Goal: Information Seeking & Learning: Learn about a topic

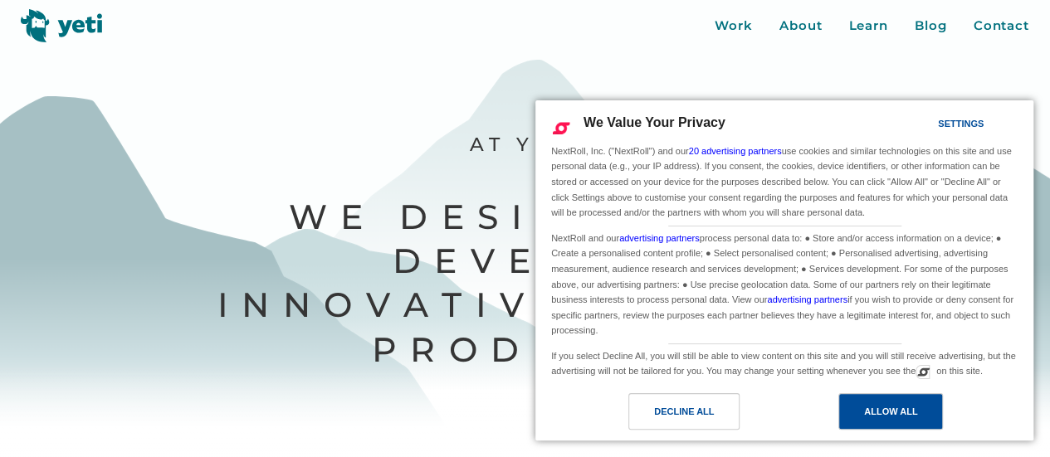
click at [898, 411] on div "Allow All" at bounding box center [890, 412] width 53 height 18
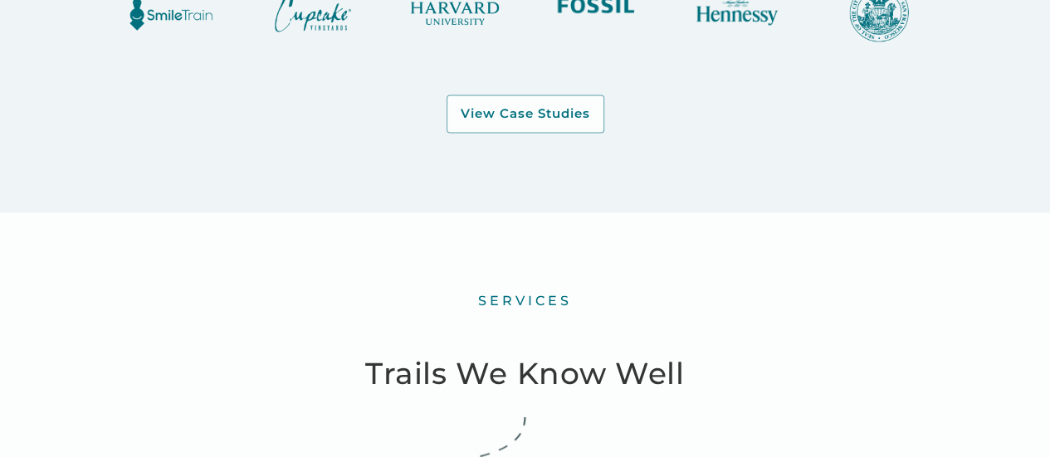
scroll to position [1377, 0]
click at [539, 118] on div "View Case Studies" at bounding box center [525, 114] width 129 height 17
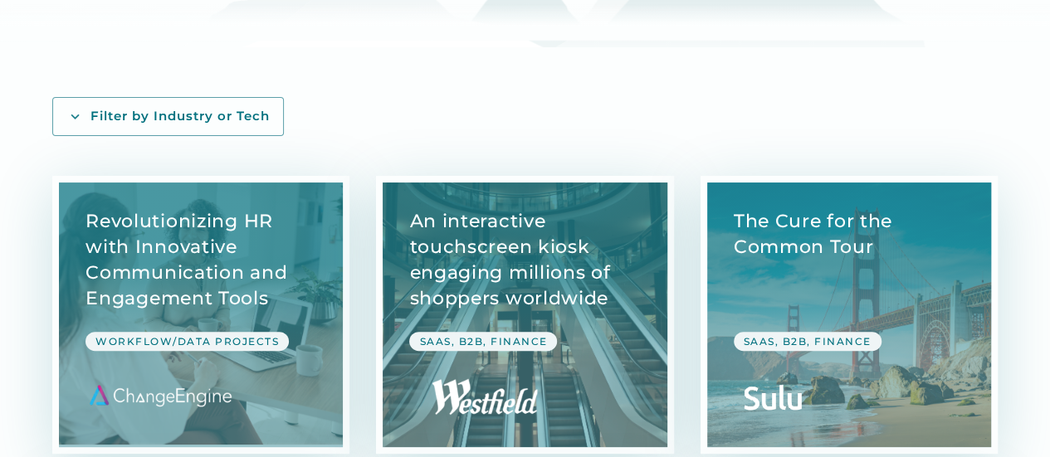
scroll to position [191, 0]
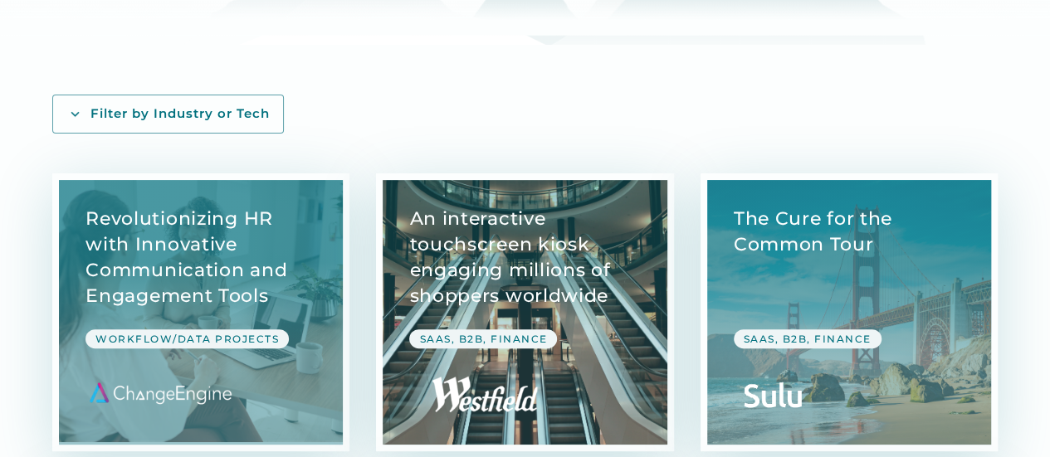
click at [523, 286] on link "View Case Study" at bounding box center [525, 312] width 284 height 265
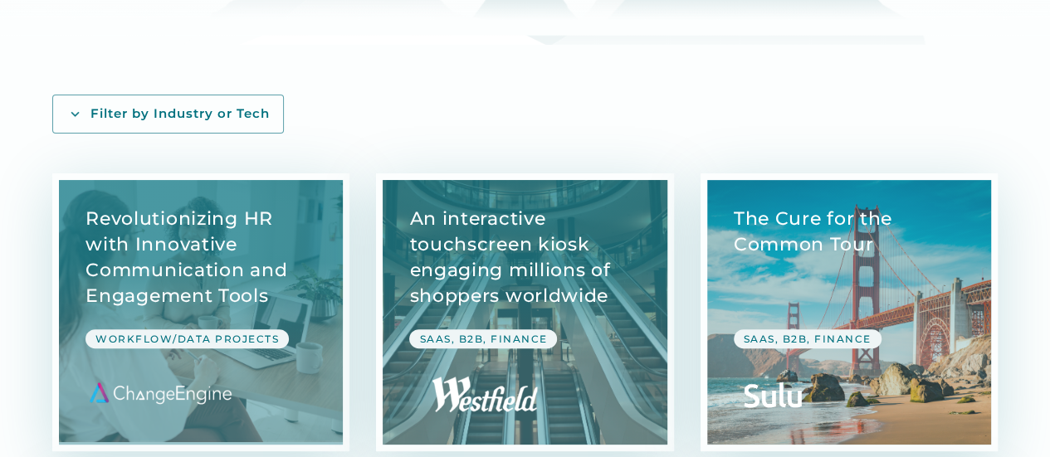
click at [949, 306] on link "View Case Study" at bounding box center [849, 312] width 284 height 265
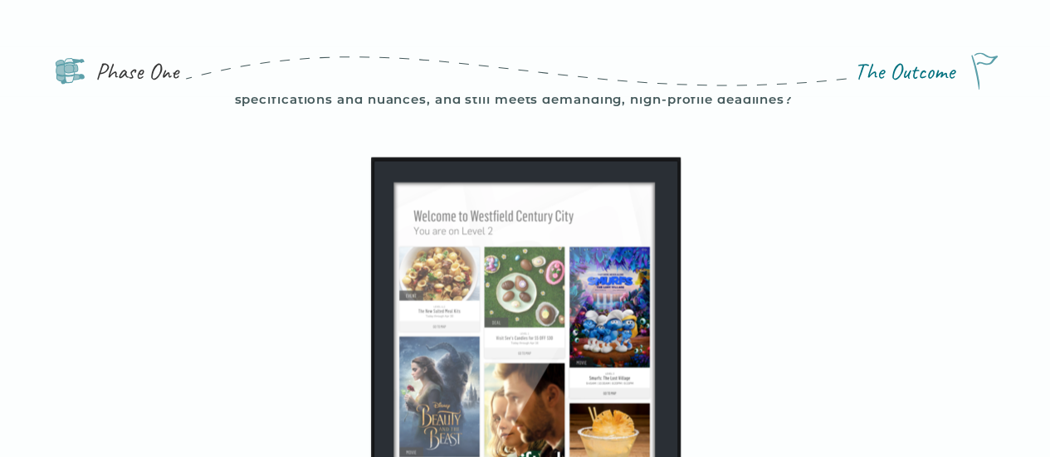
scroll to position [1516, 0]
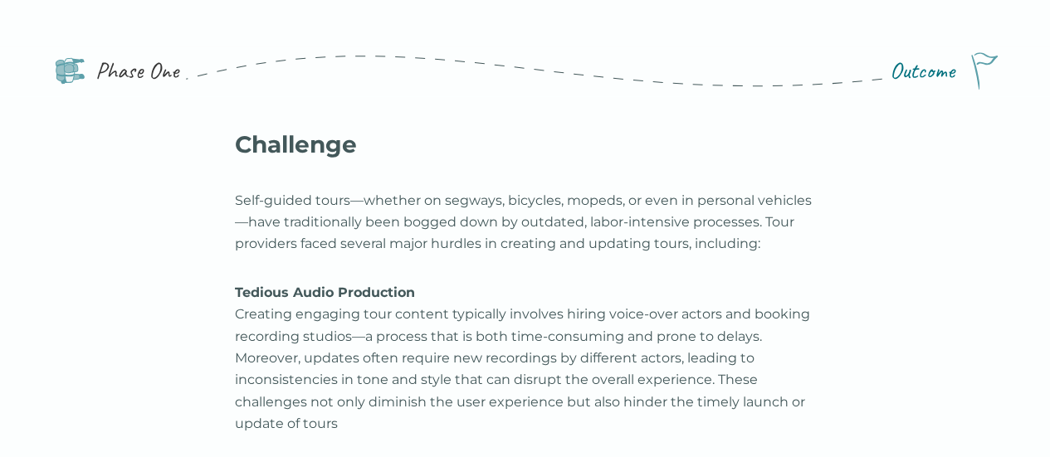
scroll to position [983, 0]
